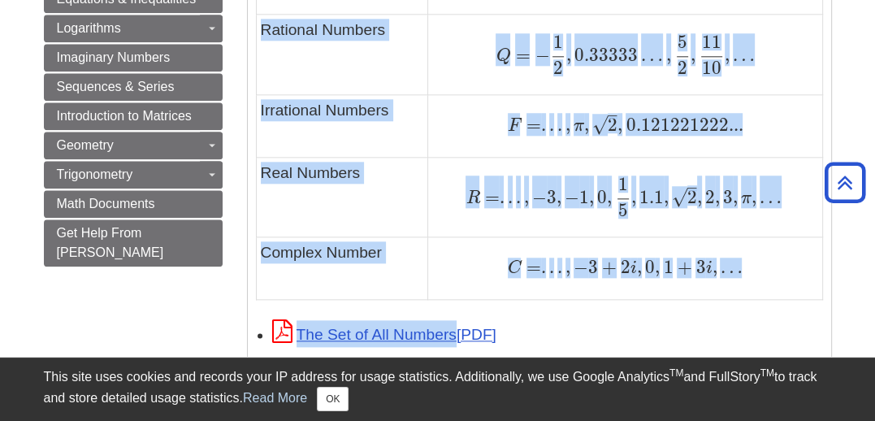
scroll to position [1340, 0]
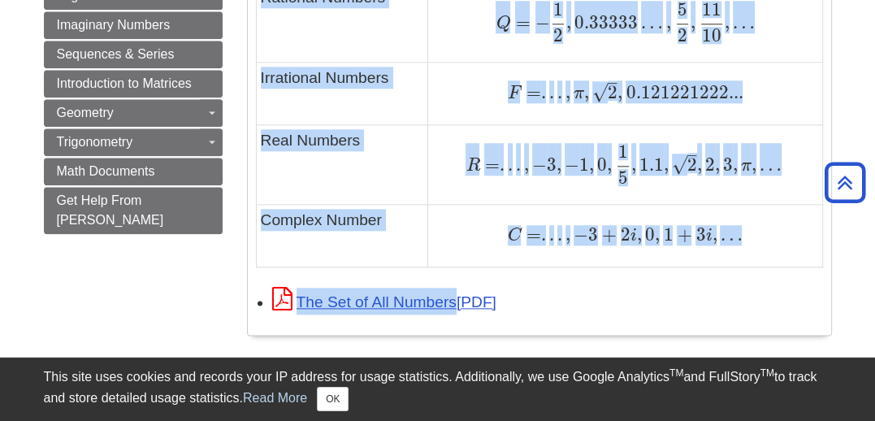
drag, startPoint x: 259, startPoint y: 226, endPoint x: 640, endPoint y: 344, distance: 398.8
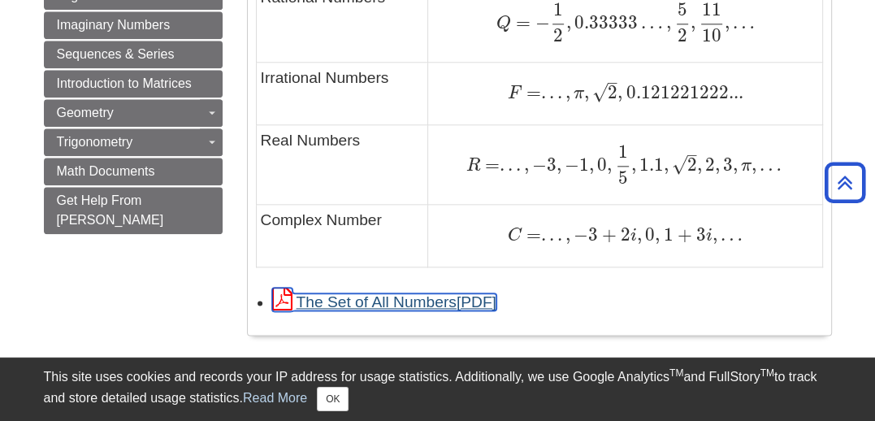
click at [460, 302] on link "The Set of All Numbers" at bounding box center [384, 301] width 224 height 17
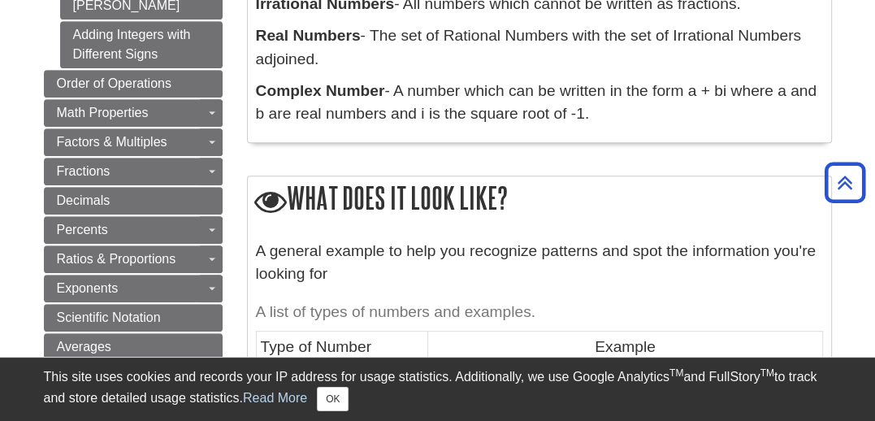
scroll to position [637, 0]
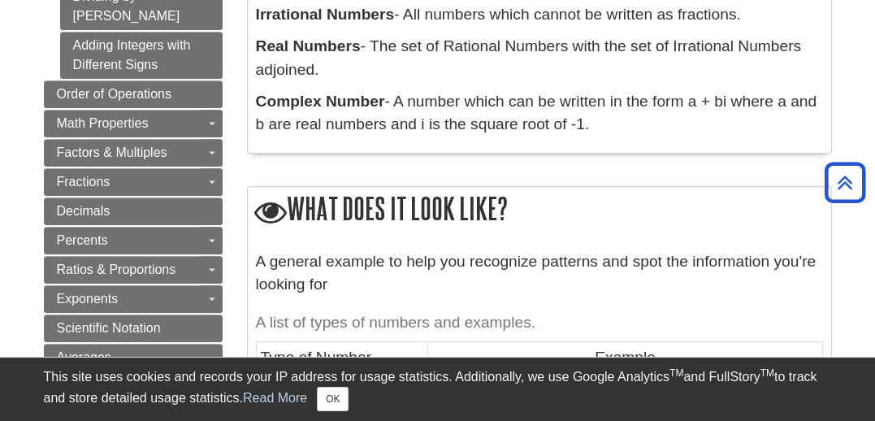
drag, startPoint x: 284, startPoint y: 50, endPoint x: 608, endPoint y: 132, distance: 334.4
copy div "at does it mean? Definitions: Natural Numbers - Common counting numbers. Prime …"
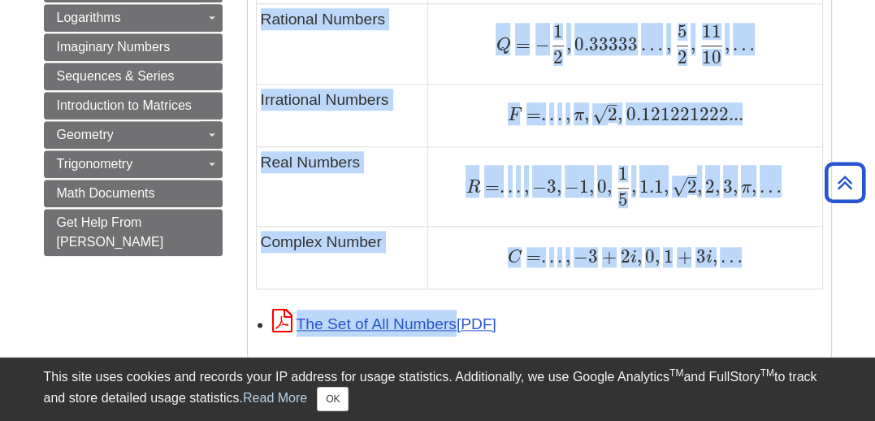
scroll to position [1319, 0]
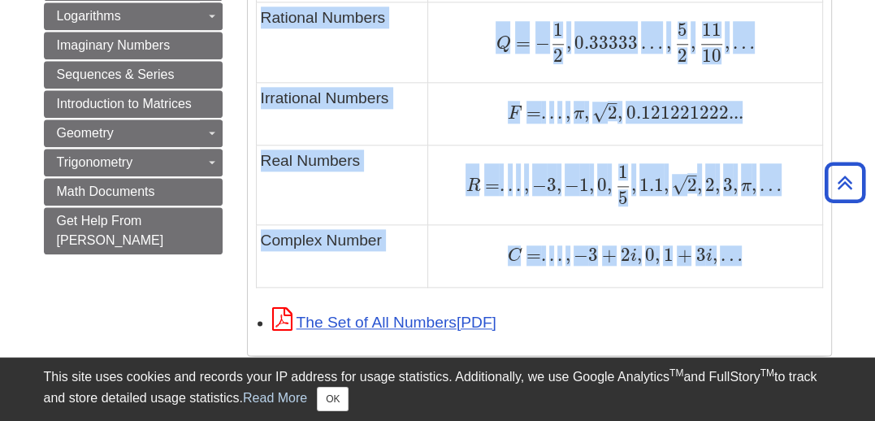
drag, startPoint x: 258, startPoint y: 257, endPoint x: 756, endPoint y: 258, distance: 498.0
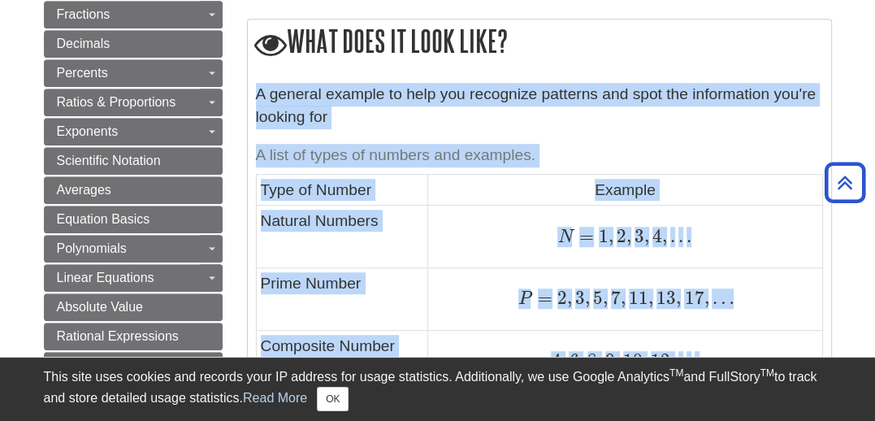
scroll to position [799, 0]
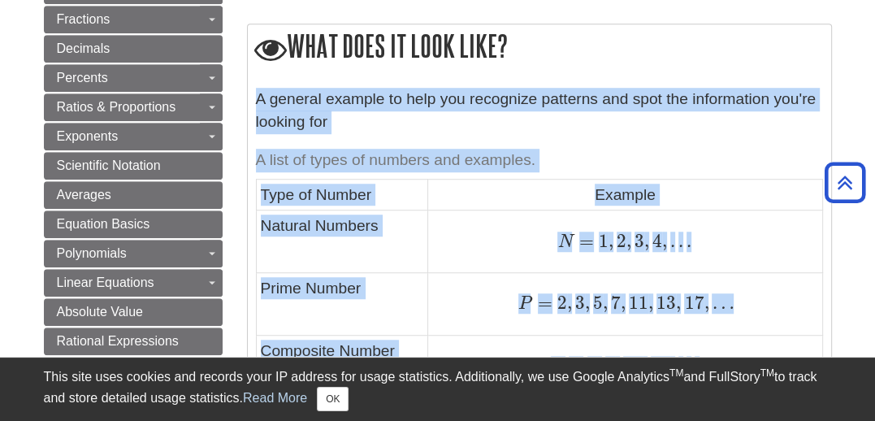
copy div "L ipsumdo sitamet co adip eli seddoeius temporin utl etdo mag aliquaenima min'v…"
